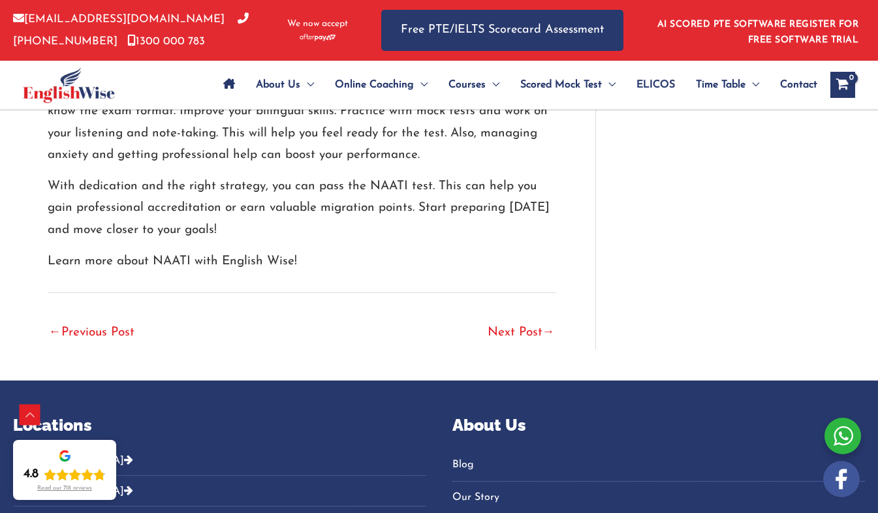
scroll to position [3702, 0]
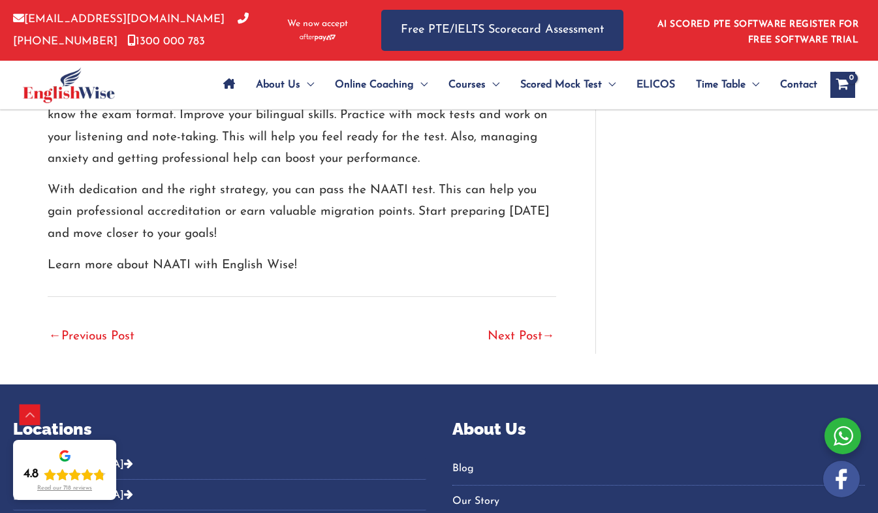
click at [507, 323] on link "Next Post →" at bounding box center [521, 337] width 67 height 29
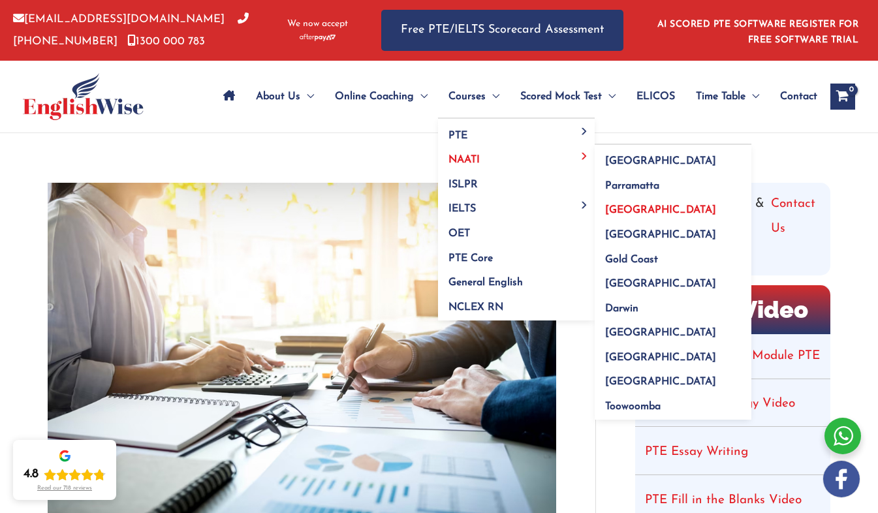
click at [637, 208] on span "[GEOGRAPHIC_DATA]" at bounding box center [660, 210] width 111 height 10
